Goal: Information Seeking & Learning: Learn about a topic

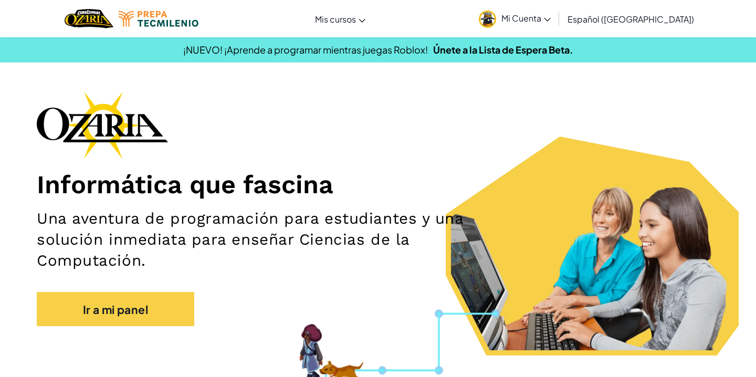
click at [427, 49] on font "¡NUEVO! ¡Aprende a programar mientras juegas Roblox!" at bounding box center [305, 50] width 245 height 12
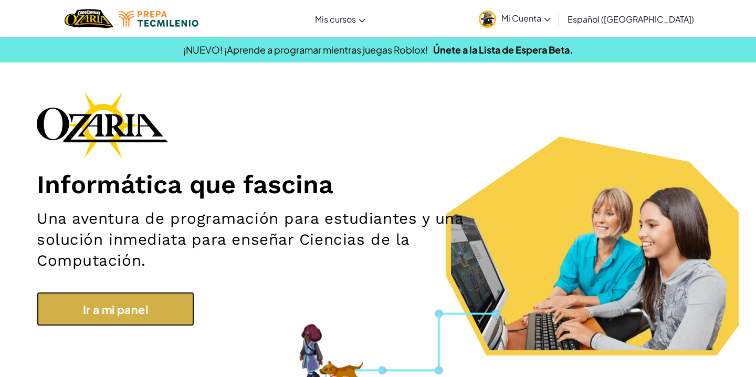
click at [167, 322] on link "Ir a mi panel" at bounding box center [115, 309] width 157 height 34
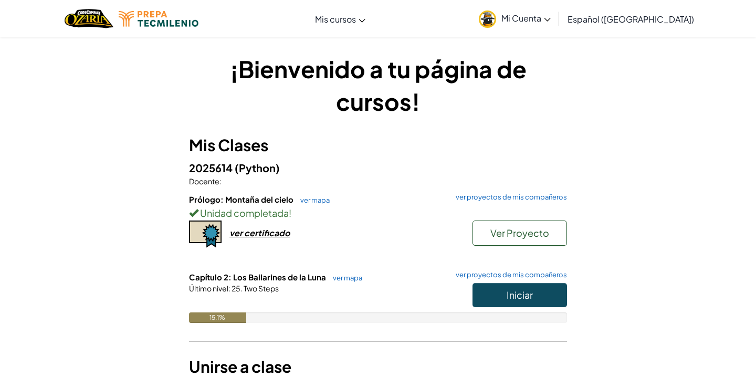
scroll to position [188, 0]
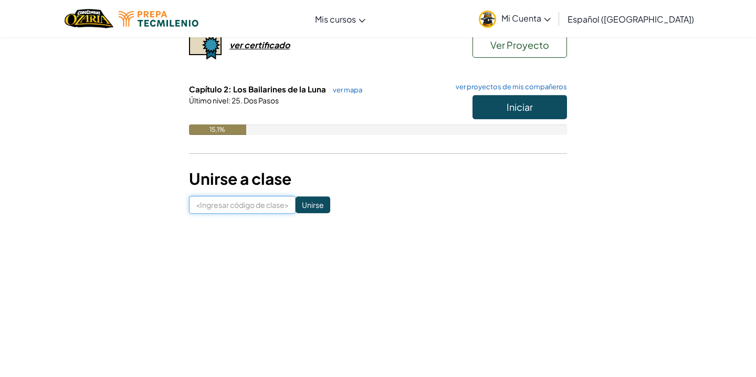
click at [255, 213] on input at bounding box center [242, 205] width 107 height 18
type input "PullDuckPower"
click at [523, 101] on font "Iniciar" at bounding box center [519, 107] width 26 height 12
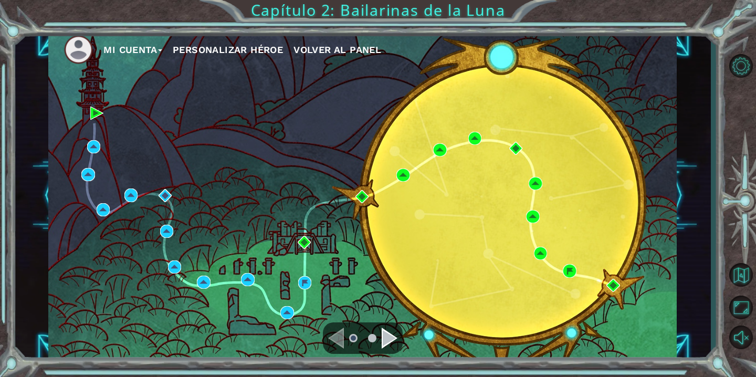
click at [387, 337] on div "Navegar a la página siguiente" at bounding box center [390, 337] width 16 height 21
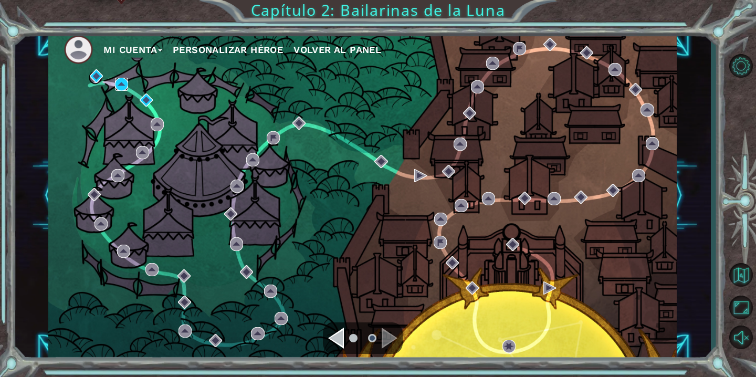
click at [122, 85] on img at bounding box center [121, 84] width 13 height 13
